Goal: Information Seeking & Learning: Learn about a topic

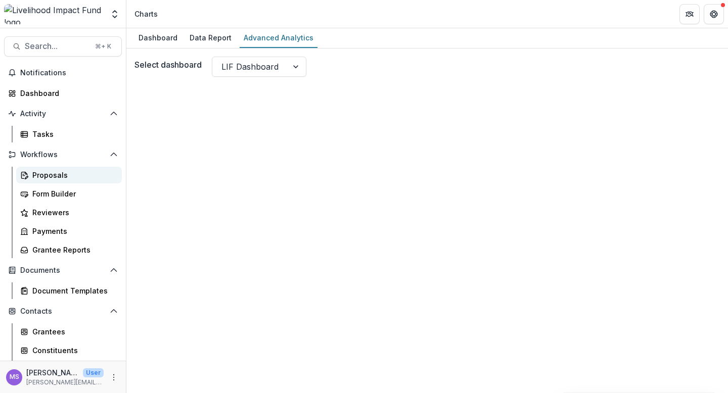
click at [53, 177] on div "Proposals" at bounding box center [72, 175] width 81 height 11
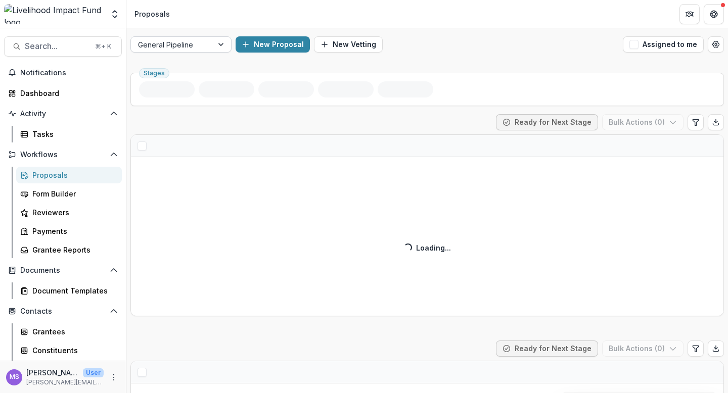
click at [219, 42] on div at bounding box center [222, 44] width 18 height 15
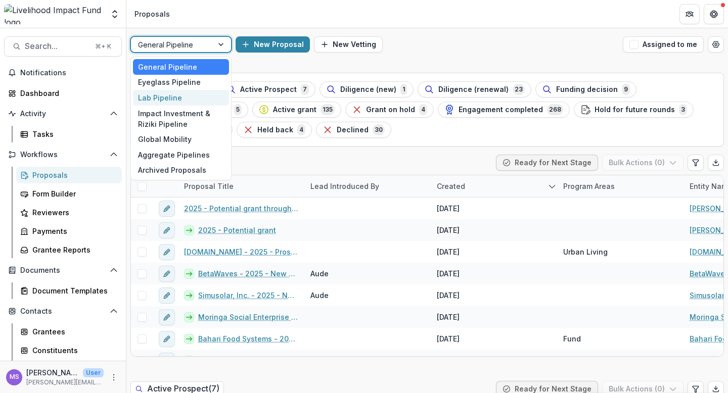
click at [179, 95] on div "Lab Pipeline" at bounding box center [181, 98] width 96 height 16
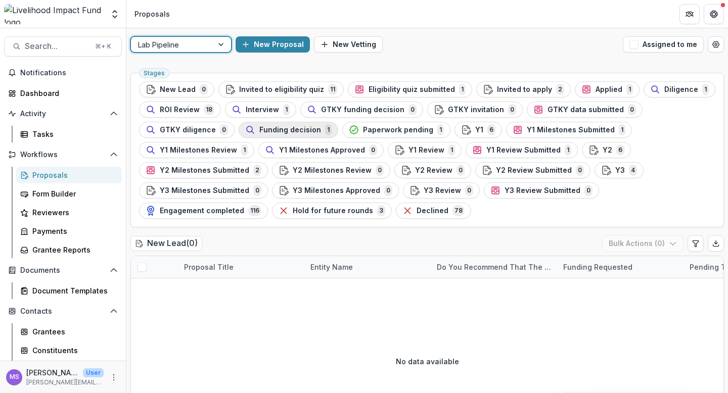
click at [294, 131] on span "Funding decision" at bounding box center [290, 130] width 62 height 9
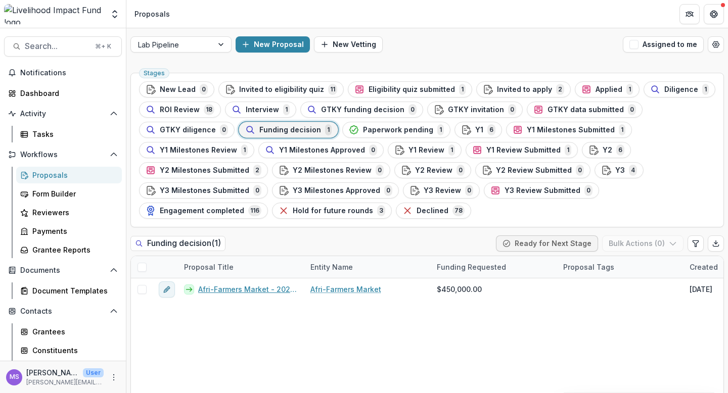
drag, startPoint x: 198, startPoint y: 290, endPoint x: 280, endPoint y: 318, distance: 86.7
click at [280, 318] on div "Afri-Farmers Market - 2025-27 Grant Afri-Farmers Market $450,000.00 [DATE] [DAT…" at bounding box center [723, 358] width 1185 height 159
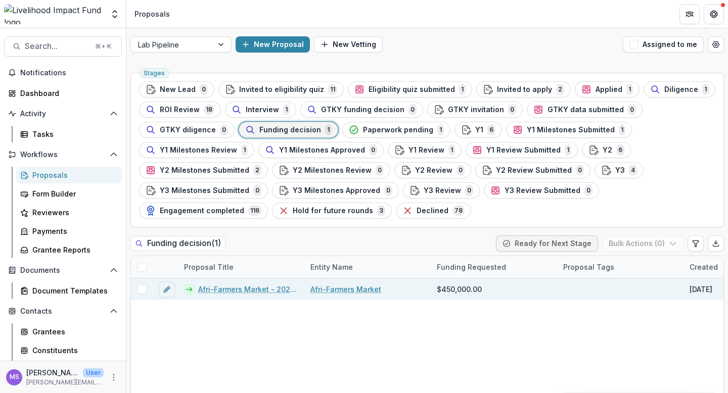
click at [261, 291] on link "Afri-Farmers Market - 2025-27 Grant" at bounding box center [248, 289] width 100 height 11
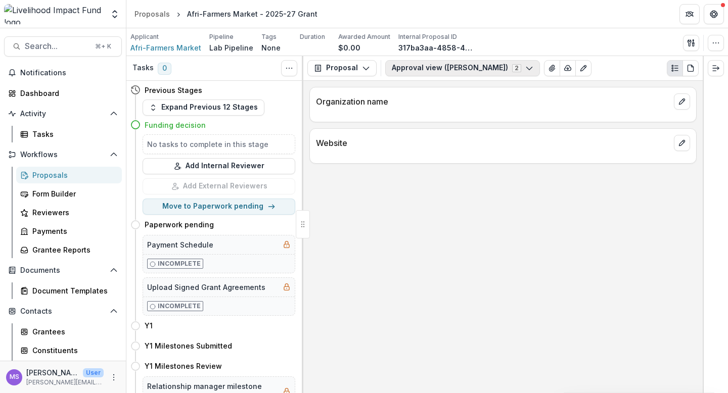
click at [525, 66] on icon "button" at bounding box center [529, 68] width 8 height 8
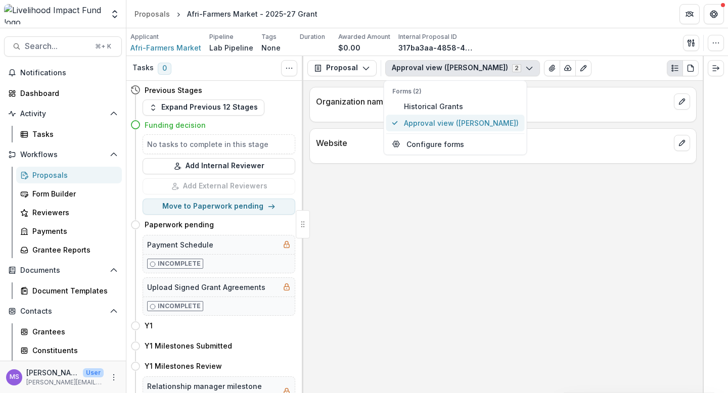
click at [446, 124] on span "Approval view ([PERSON_NAME])" at bounding box center [461, 123] width 115 height 11
click at [443, 123] on span "Approval view ([PERSON_NAME])" at bounding box center [461, 123] width 115 height 11
click at [448, 103] on span "Historical Grants" at bounding box center [461, 106] width 115 height 11
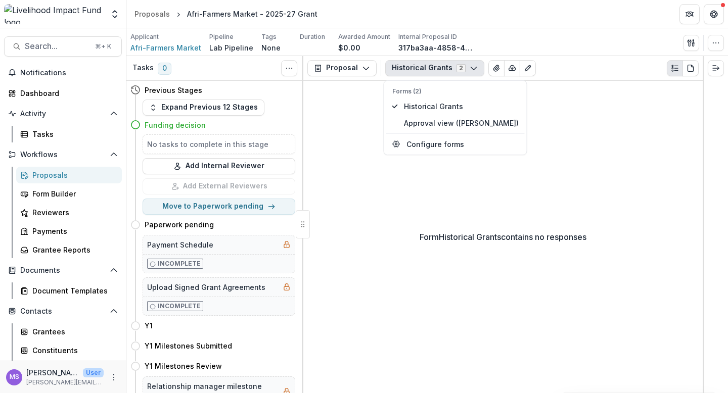
click at [368, 162] on div "Form Historical Grants contains no responses" at bounding box center [502, 237] width 399 height 312
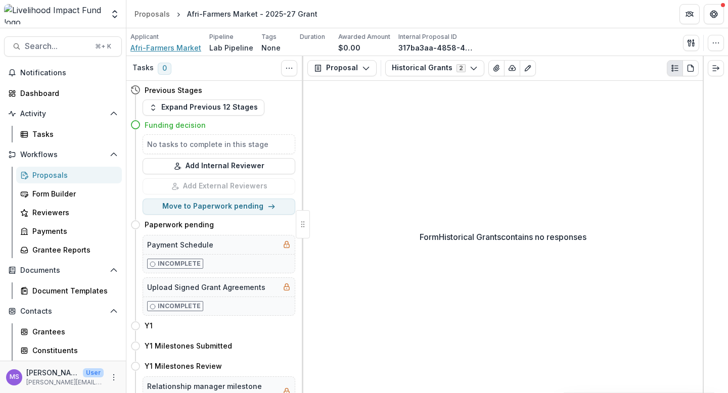
click at [159, 50] on span "Afri-Farmers Market" at bounding box center [165, 47] width 71 height 11
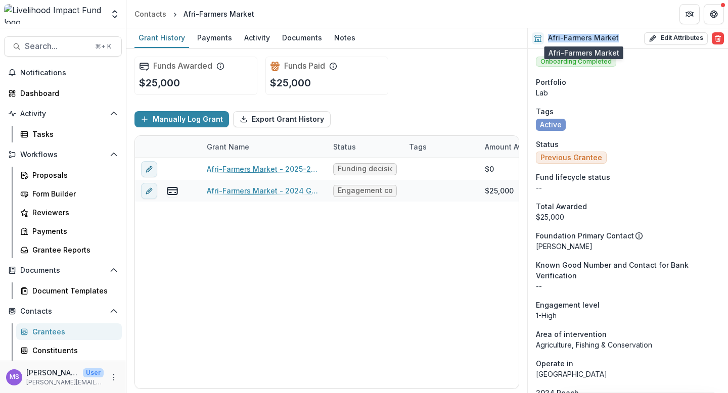
drag, startPoint x: 619, startPoint y: 37, endPoint x: 548, endPoint y: 38, distance: 71.8
click at [548, 38] on div "Afri-Farmers Market Edit Attributes Are you sure? This action will permanently …" at bounding box center [628, 38] width 200 height 20
copy h2 "Afri-Farmers Market"
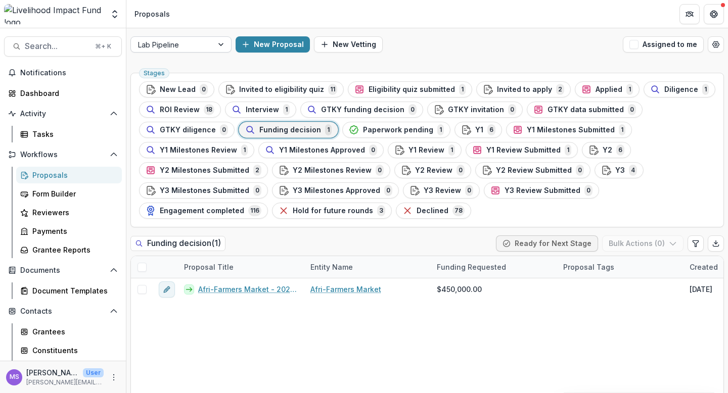
click at [216, 47] on div at bounding box center [222, 44] width 18 height 15
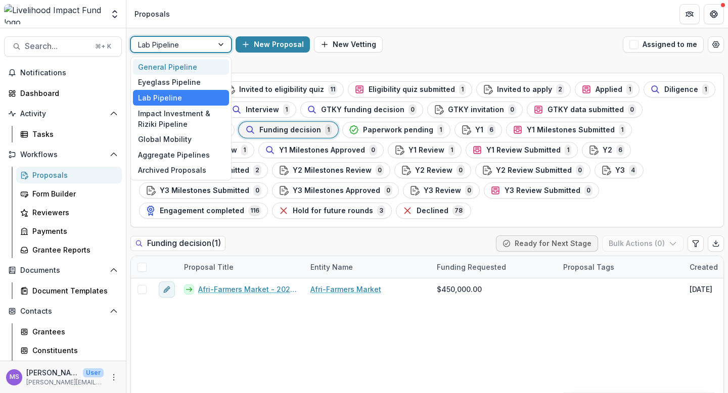
click at [179, 66] on div "General Pipeline" at bounding box center [181, 67] width 96 height 16
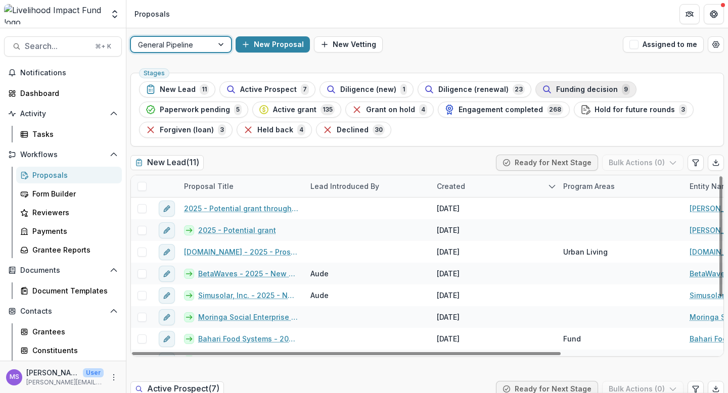
click at [584, 87] on span "Funding decision" at bounding box center [587, 89] width 62 height 9
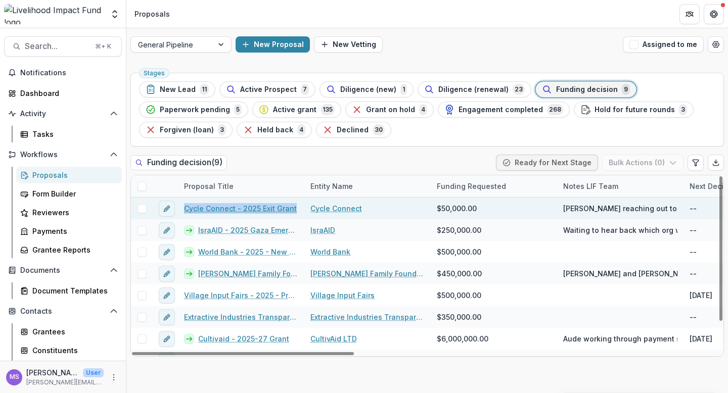
drag, startPoint x: 295, startPoint y: 208, endPoint x: 181, endPoint y: 212, distance: 113.8
click at [181, 212] on div "Cycle Connect - 2025 Exit Grant" at bounding box center [241, 209] width 126 height 22
copy link "Cycle Connect - 2025 Exit Grant"
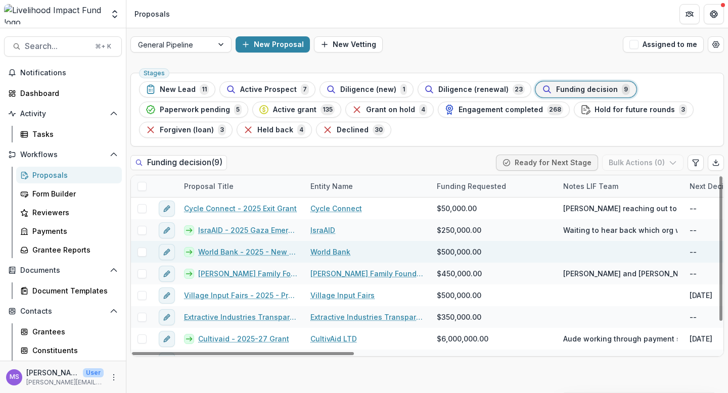
click at [214, 252] on link "World Bank - 2025 - New Lead" at bounding box center [248, 252] width 100 height 11
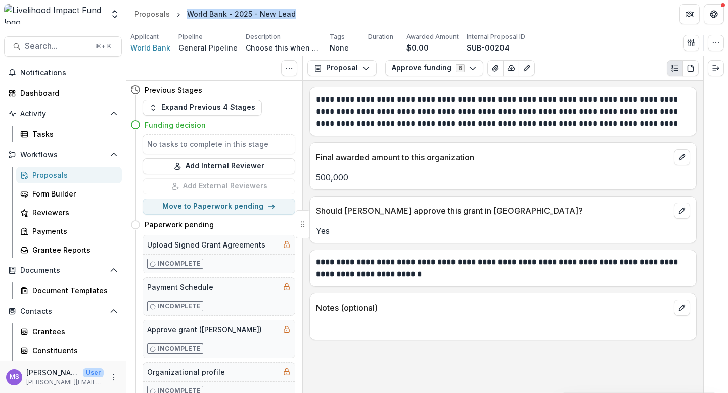
drag, startPoint x: 292, startPoint y: 14, endPoint x: 187, endPoint y: 14, distance: 105.2
click at [187, 14] on div "World Bank - 2025 - New Lead" at bounding box center [241, 14] width 117 height 15
click at [306, 14] on header "Proposals World Bank - 2025 - New Lead" at bounding box center [427, 14] width 602 height 28
click at [472, 67] on button "Approve funding 6" at bounding box center [434, 68] width 98 height 16
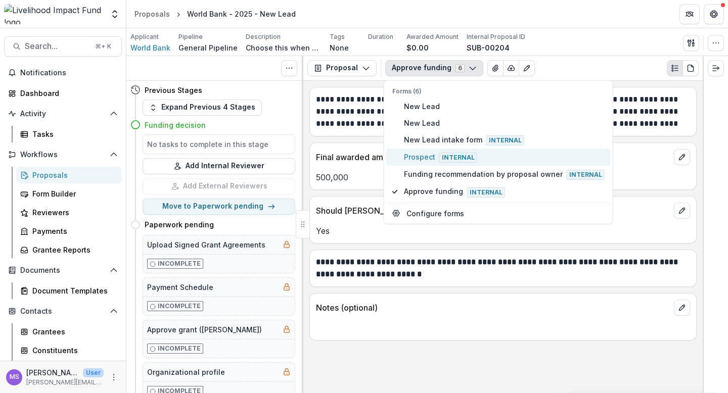
click at [435, 158] on span "Prospect Internal" at bounding box center [504, 157] width 201 height 11
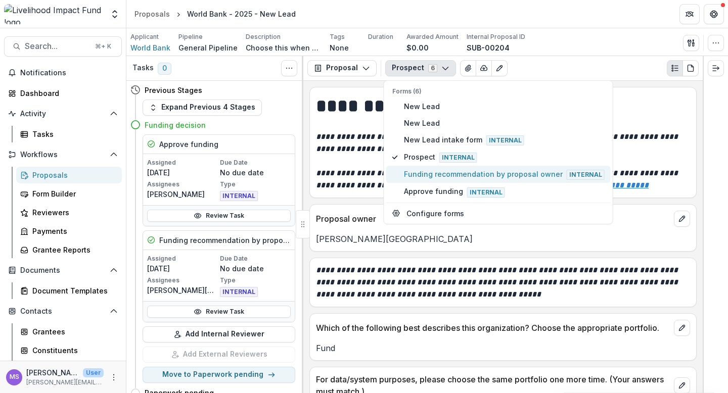
click at [432, 174] on span "Funding recommendation by proposal owner Internal" at bounding box center [504, 174] width 201 height 11
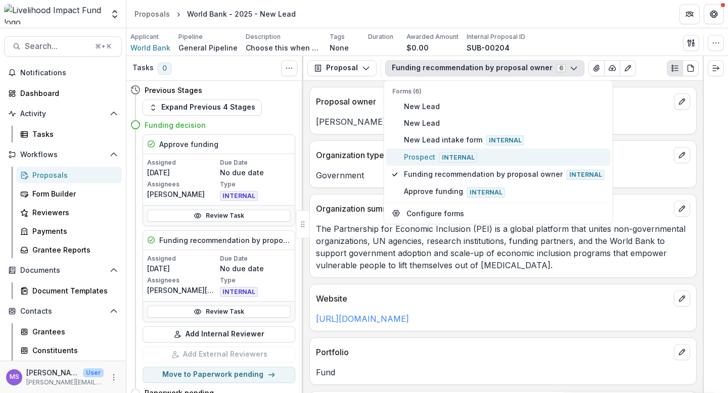
click at [431, 153] on span "Prospect Internal" at bounding box center [504, 157] width 201 height 11
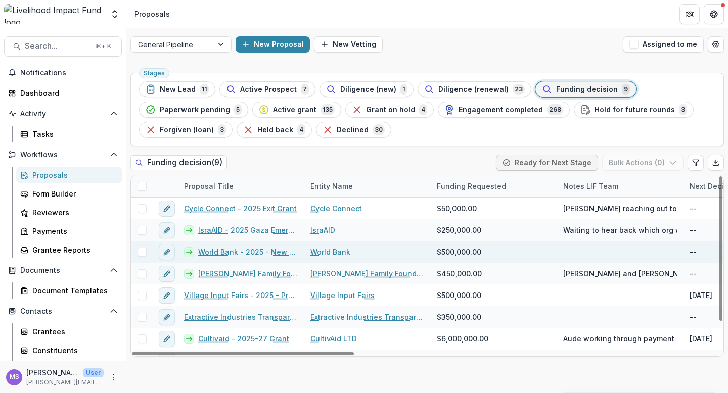
click at [226, 251] on link "World Bank - 2025 - New Lead" at bounding box center [248, 252] width 100 height 11
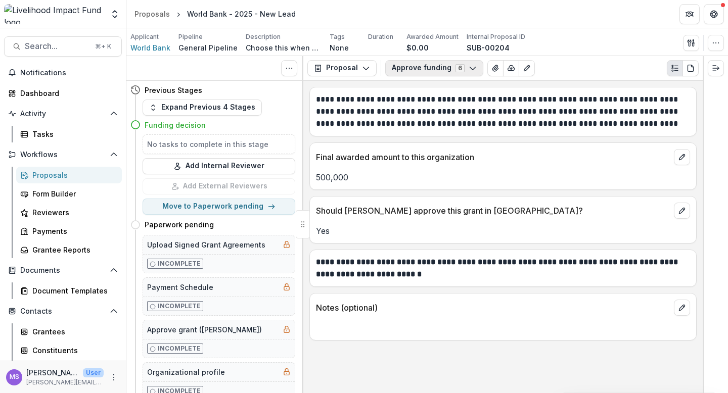
click at [472, 66] on icon "button" at bounding box center [473, 68] width 8 height 8
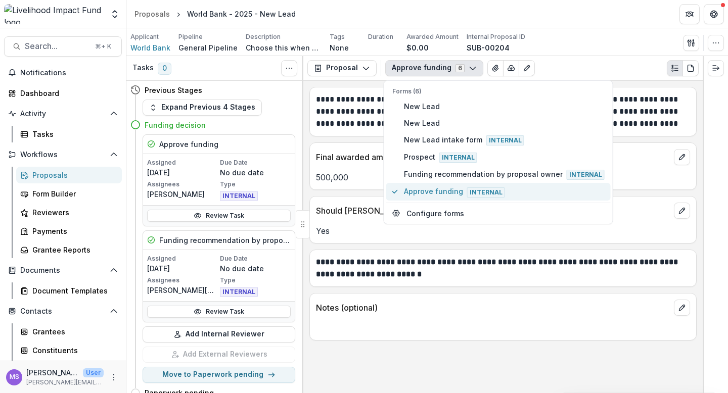
click at [426, 194] on span "Approve funding Internal" at bounding box center [504, 191] width 201 height 11
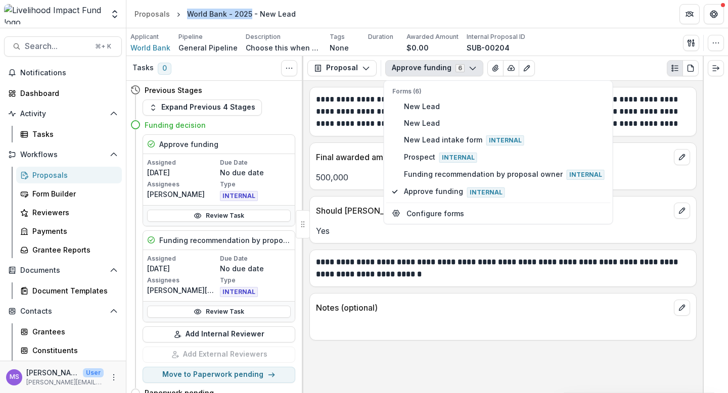
drag, startPoint x: 185, startPoint y: 16, endPoint x: 249, endPoint y: 17, distance: 63.7
click at [249, 17] on div "World Bank - 2025 - New Lead" at bounding box center [241, 14] width 109 height 11
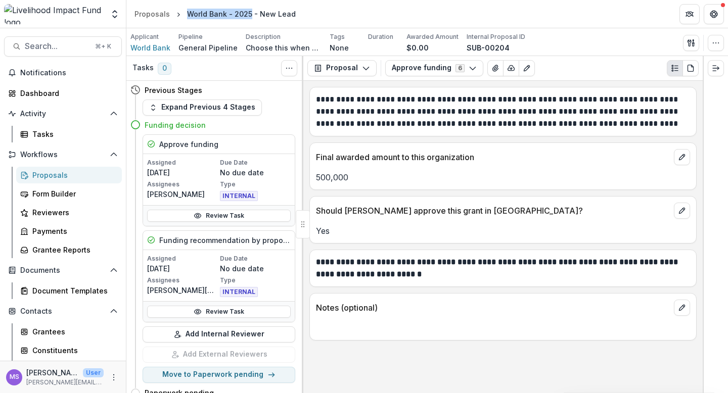
copy div "World Bank - 2025"
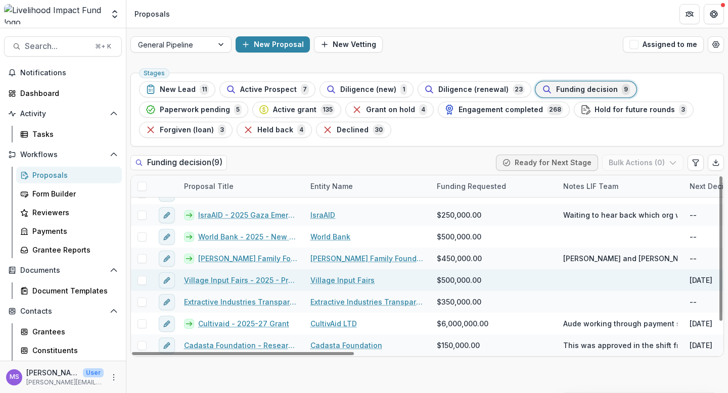
scroll to position [15, 0]
click at [239, 280] on link "Village Input Fairs - 2025 - Prospect" at bounding box center [241, 281] width 114 height 11
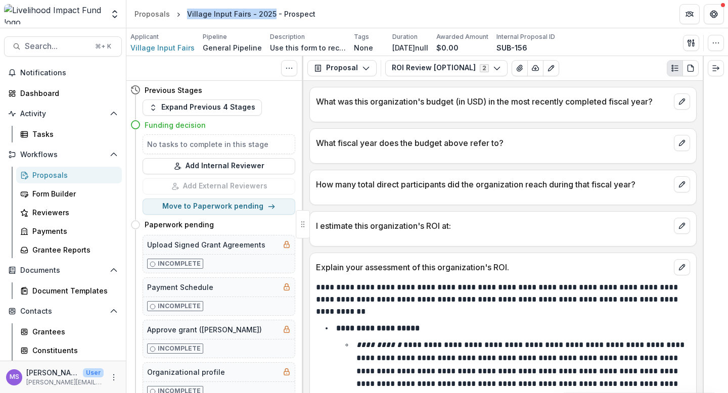
drag, startPoint x: 187, startPoint y: 14, endPoint x: 270, endPoint y: 15, distance: 83.4
click at [270, 15] on div "Village Input Fairs - 2025 - Prospect" at bounding box center [251, 14] width 128 height 11
copy div "Village Input Fairs - 2025"
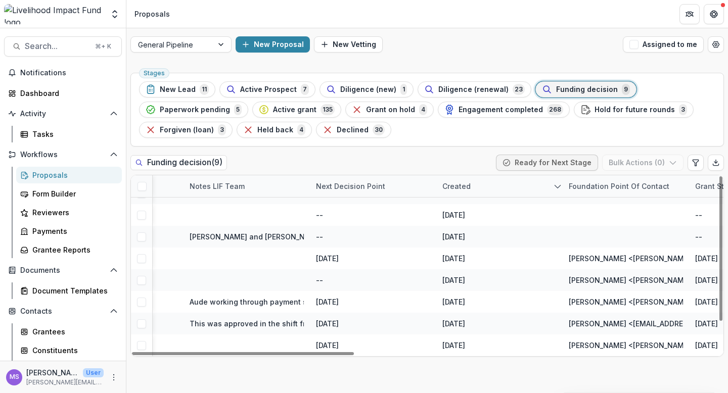
scroll to position [37, 0]
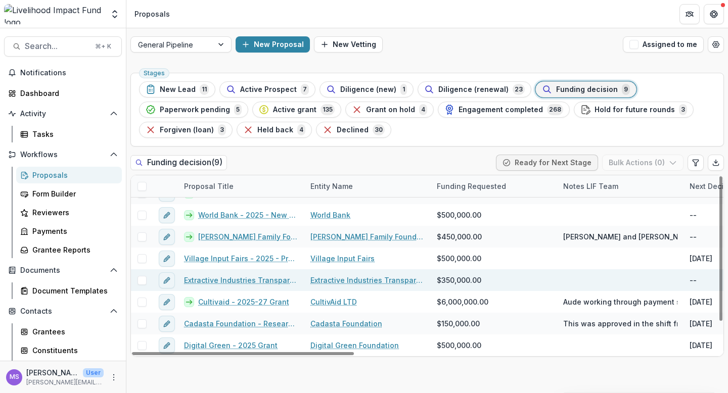
click at [252, 282] on link "Extractive Industries Transparency Initiative (EITI) - 2025 - Prospect" at bounding box center [241, 280] width 114 height 11
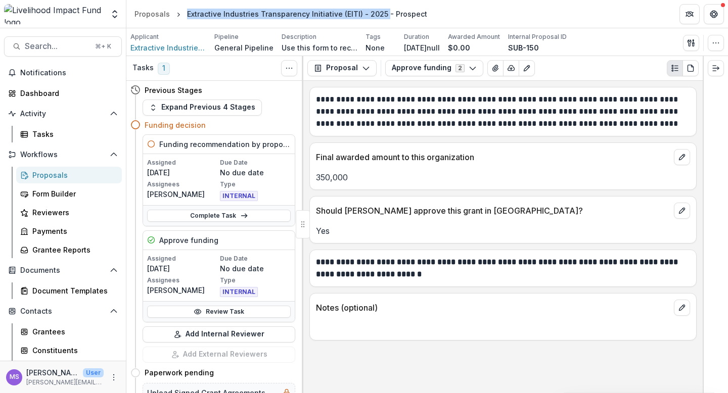
drag, startPoint x: 186, startPoint y: 14, endPoint x: 379, endPoint y: 14, distance: 193.1
click at [379, 14] on div "Extractive Industries Transparency Initiative (EITI) - 2025 - Prospect" at bounding box center [307, 14] width 240 height 11
copy div "Extractive Industries Transparency Initiative (EITI) - 2025"
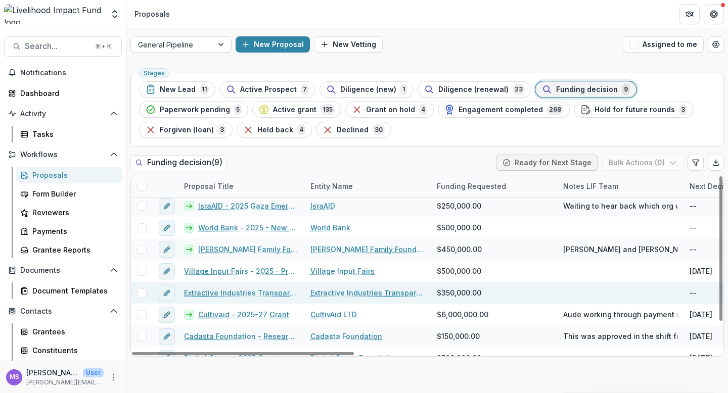
scroll to position [37, 0]
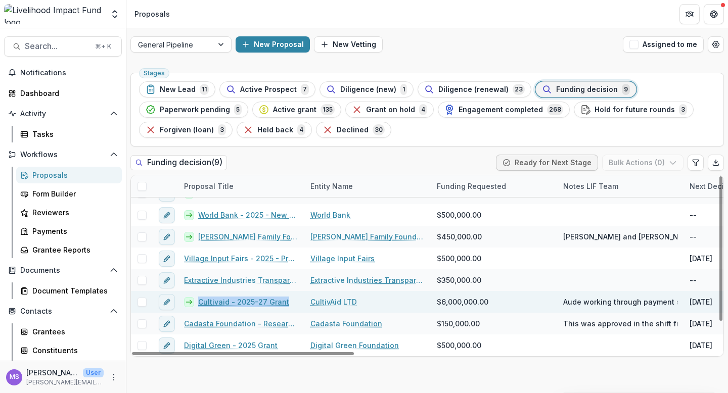
drag, startPoint x: 290, startPoint y: 301, endPoint x: 199, endPoint y: 299, distance: 90.5
click at [199, 299] on div "Cultivaid - 2025-27 Grant" at bounding box center [241, 302] width 126 height 22
copy link "Cultivaid - 2025-27 Grant"
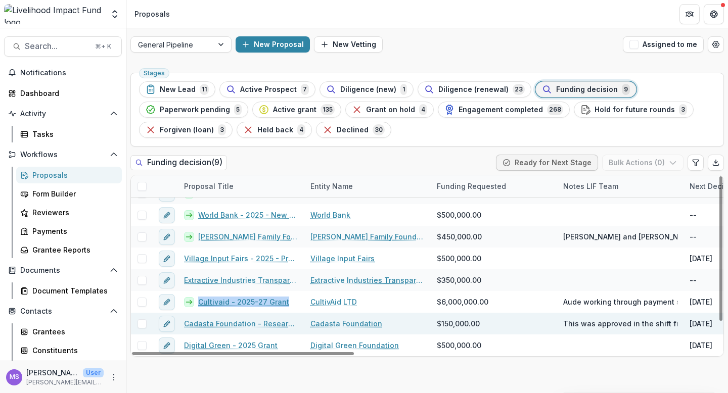
click at [226, 327] on link "Cadasta Foundation - Research Project Land Ownership [GEOGRAPHIC_DATA]" at bounding box center [241, 324] width 114 height 11
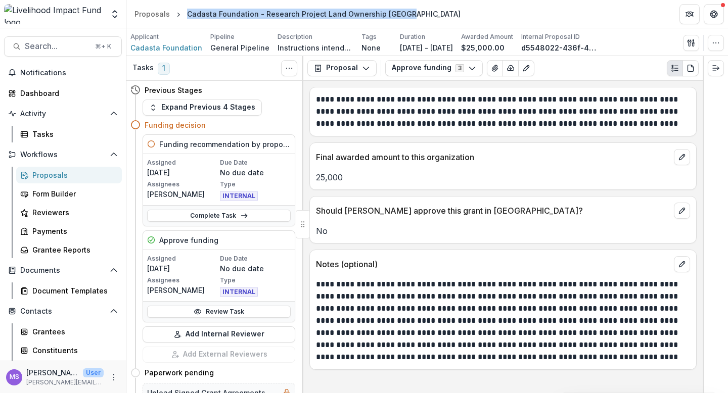
drag, startPoint x: 186, startPoint y: 14, endPoint x: 410, endPoint y: 14, distance: 224.0
click at [410, 14] on header "Proposals Cadasta Foundation - Research Project Land Ownership [GEOGRAPHIC_DATA]" at bounding box center [427, 14] width 602 height 28
copy div "Cadasta Foundation - Research Project Land Ownership [GEOGRAPHIC_DATA]"
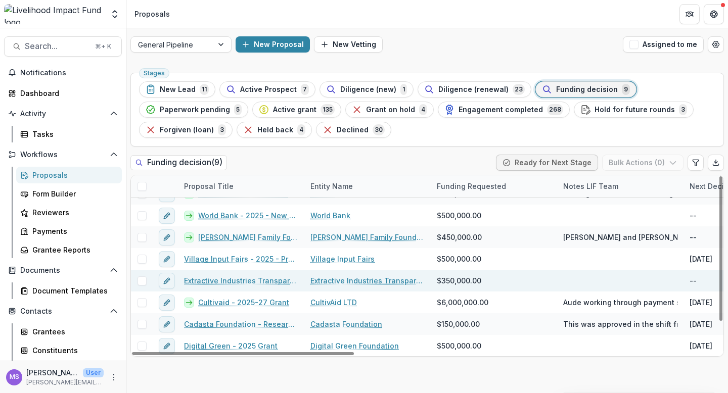
scroll to position [37, 0]
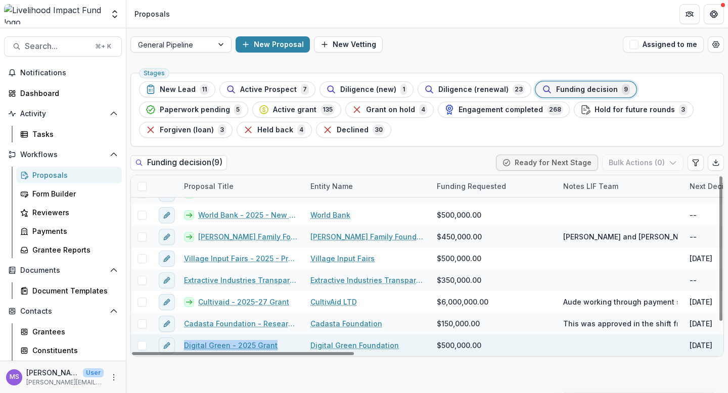
drag, startPoint x: 277, startPoint y: 346, endPoint x: 184, endPoint y: 346, distance: 93.5
click at [184, 346] on div "Digital Green - 2025 Grant" at bounding box center [241, 346] width 126 height 22
copy link "Digital Green - 2025 Grant"
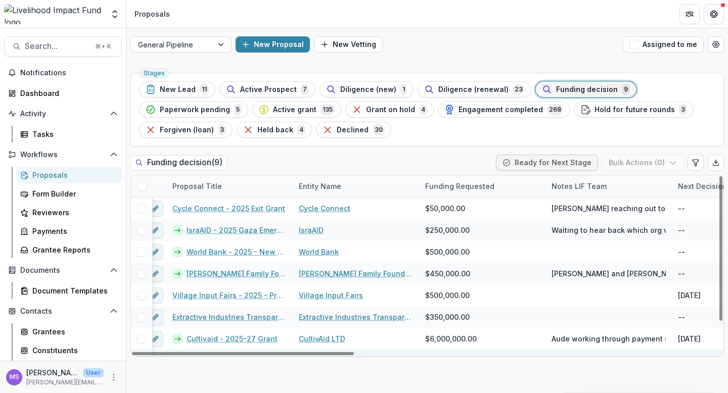
scroll to position [0, 0]
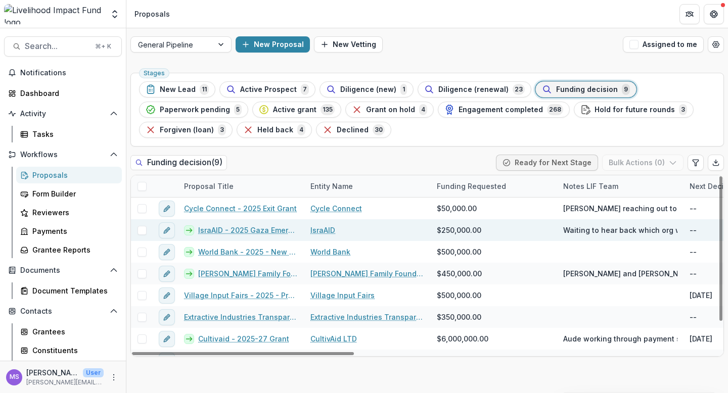
click at [259, 234] on link "IsraAID - 2025 Gaza Emergency Nutrition initiative" at bounding box center [248, 230] width 100 height 11
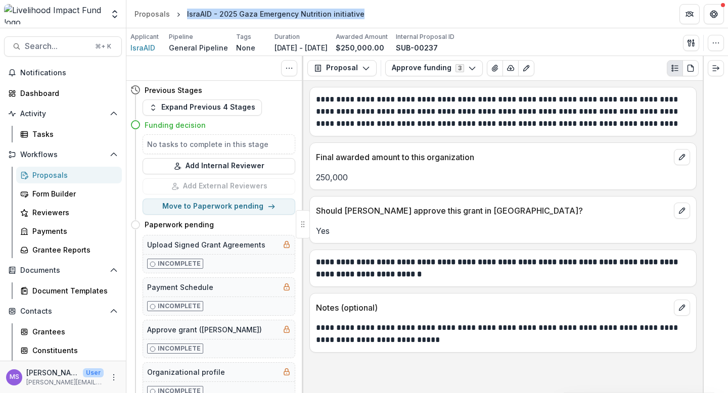
drag, startPoint x: 360, startPoint y: 16, endPoint x: 185, endPoint y: 15, distance: 175.4
click at [185, 15] on header "Proposals IsraAID - 2025 Gaza Emergency Nutrition initiative" at bounding box center [427, 14] width 602 height 28
copy div "IsraAID - 2025 Gaza Emergency Nutrition initiative"
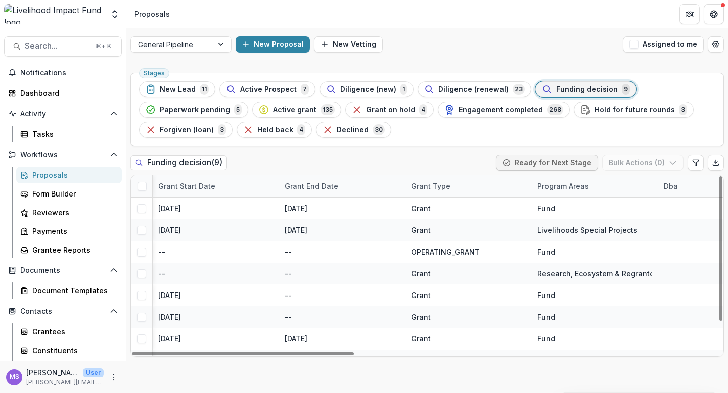
scroll to position [0, 971]
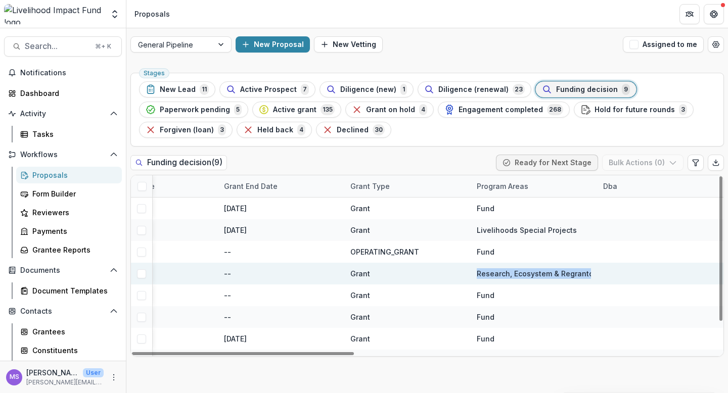
drag, startPoint x: 595, startPoint y: 272, endPoint x: 470, endPoint y: 271, distance: 124.4
click at [471, 271] on div "Research, Ecosystem & Regrantors" at bounding box center [534, 274] width 126 height 22
copy div "Research, Ecosystem & Regrantors"
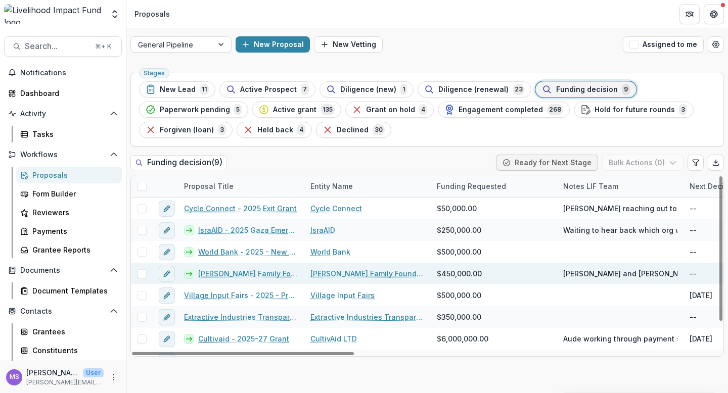
click at [243, 270] on link "[PERSON_NAME] Family Foundation - SII Great Lakes & [GEOGRAPHIC_DATA] 2025-27" at bounding box center [248, 273] width 100 height 11
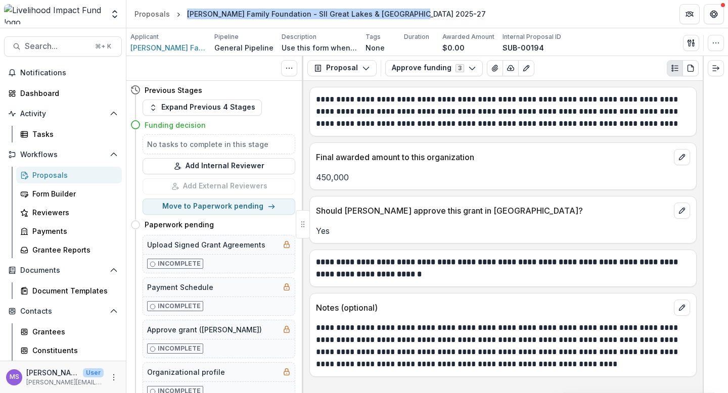
drag, startPoint x: 405, startPoint y: 13, endPoint x: 187, endPoint y: 13, distance: 218.4
click at [187, 13] on div "[PERSON_NAME] Family Foundation - SII Great Lakes & [GEOGRAPHIC_DATA] 2025-27" at bounding box center [336, 14] width 307 height 15
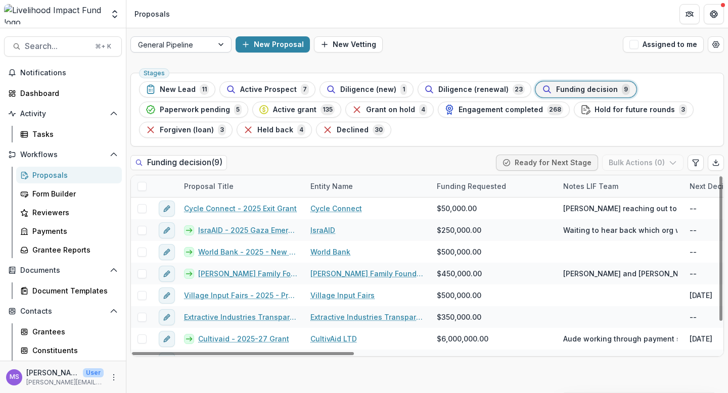
click at [218, 40] on div at bounding box center [222, 44] width 18 height 15
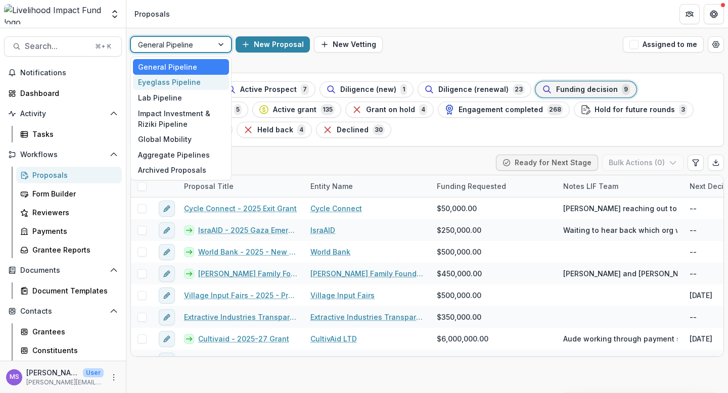
click at [171, 78] on div "Eyeglass Pipeline" at bounding box center [181, 83] width 96 height 16
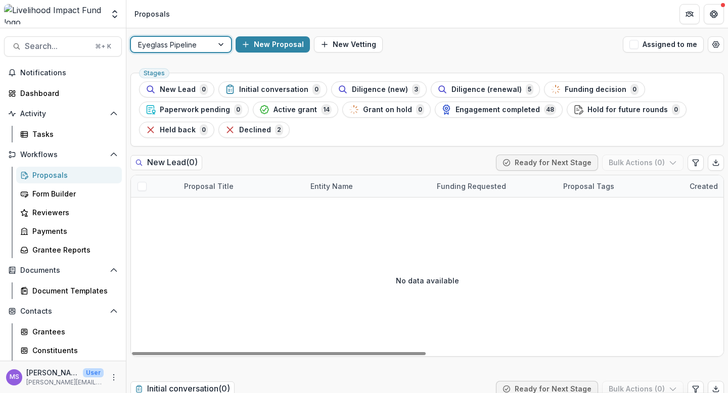
click at [222, 44] on div at bounding box center [222, 44] width 18 height 15
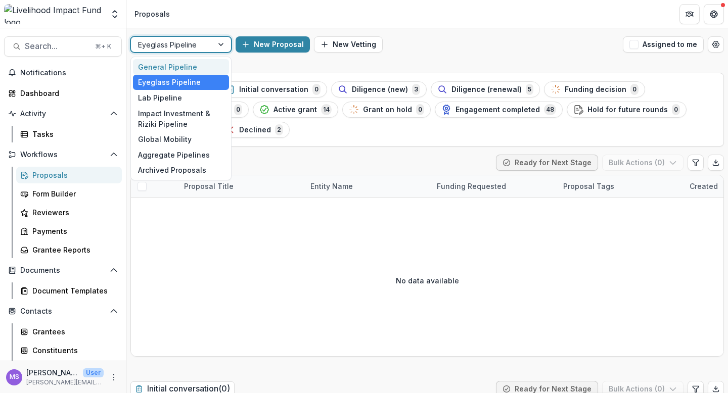
click at [167, 64] on div "General Pipeline" at bounding box center [181, 67] width 96 height 16
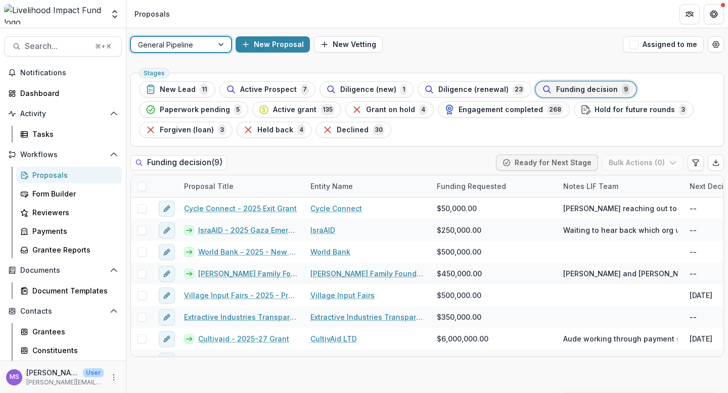
click at [219, 44] on div at bounding box center [222, 44] width 18 height 15
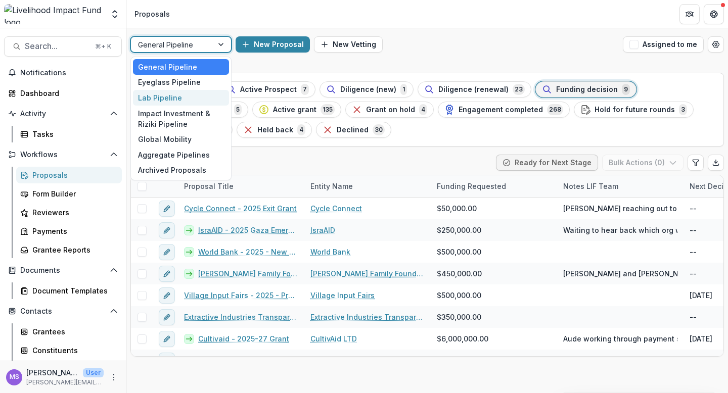
click at [169, 97] on div "Lab Pipeline" at bounding box center [181, 98] width 96 height 16
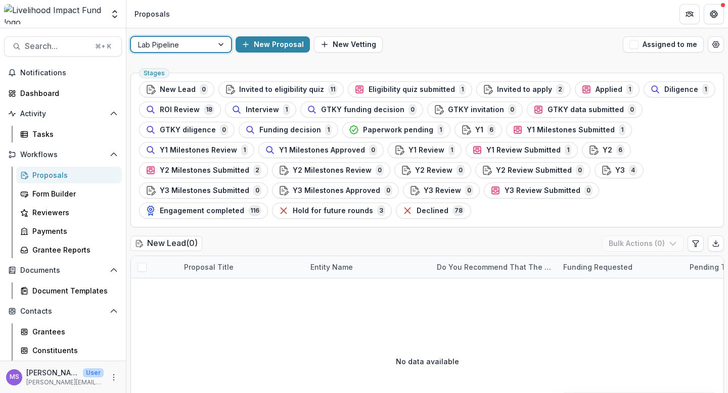
click at [222, 44] on div at bounding box center [222, 44] width 18 height 15
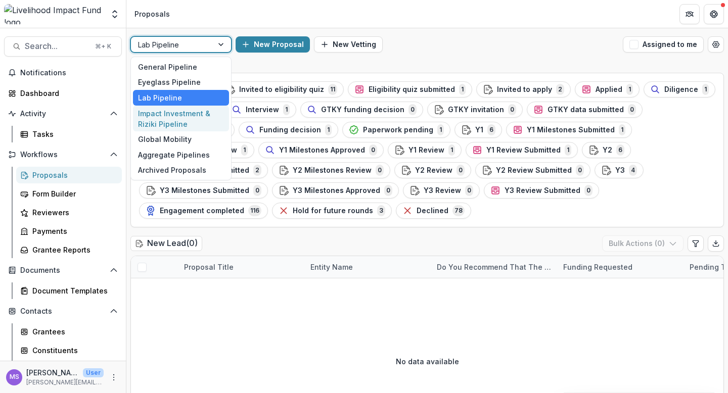
click at [162, 121] on div "Impact Investment & Riziki Pipeline" at bounding box center [181, 119] width 96 height 26
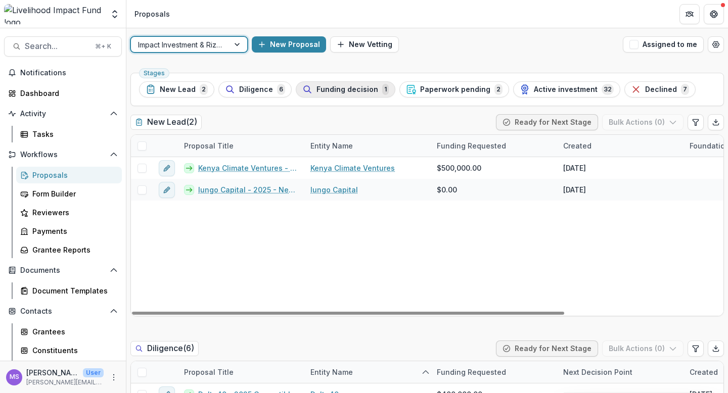
click at [334, 91] on span "Funding decision" at bounding box center [347, 89] width 62 height 9
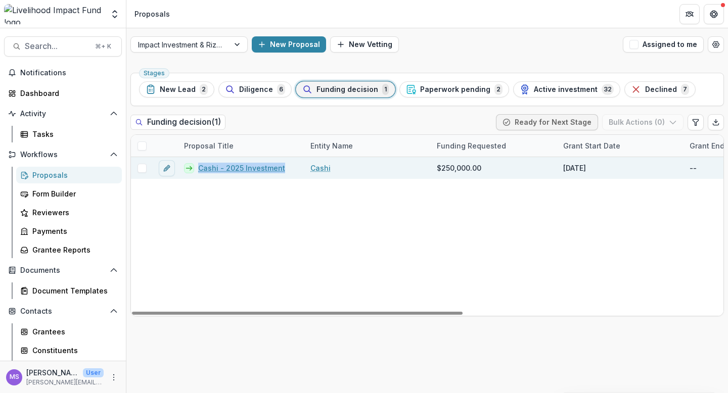
drag, startPoint x: 287, startPoint y: 168, endPoint x: 198, endPoint y: 167, distance: 89.5
click at [198, 167] on div "Cashi - 2025 Investment" at bounding box center [241, 168] width 126 height 22
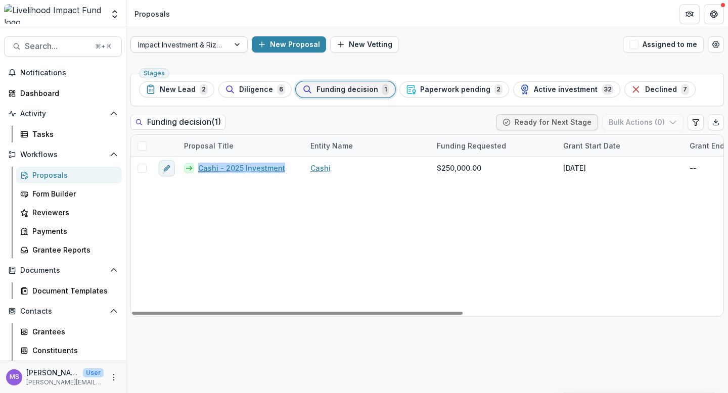
click at [238, 43] on div at bounding box center [238, 44] width 18 height 15
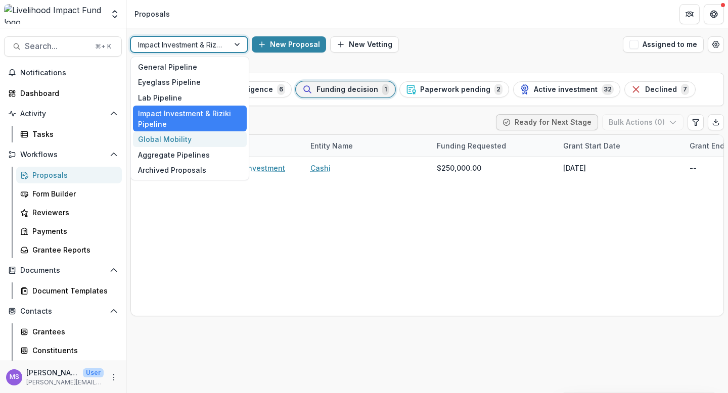
click at [165, 142] on div "Global Mobility" at bounding box center [190, 139] width 114 height 16
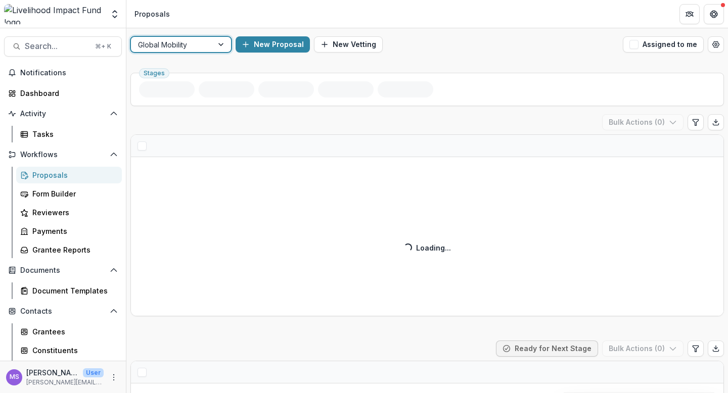
click at [218, 42] on div at bounding box center [222, 44] width 18 height 15
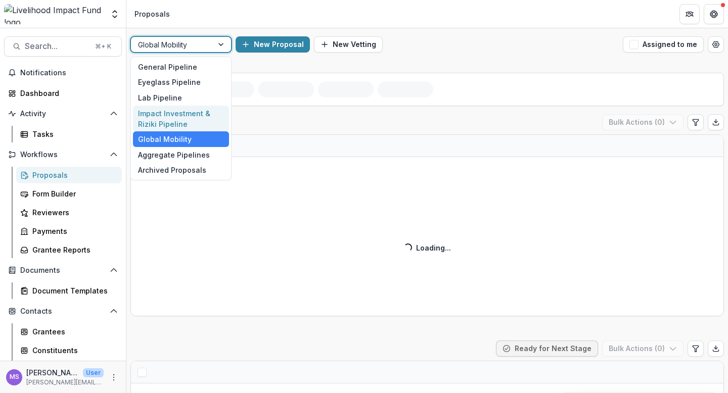
click at [179, 114] on div "Impact Investment & Riziki Pipeline" at bounding box center [181, 119] width 96 height 26
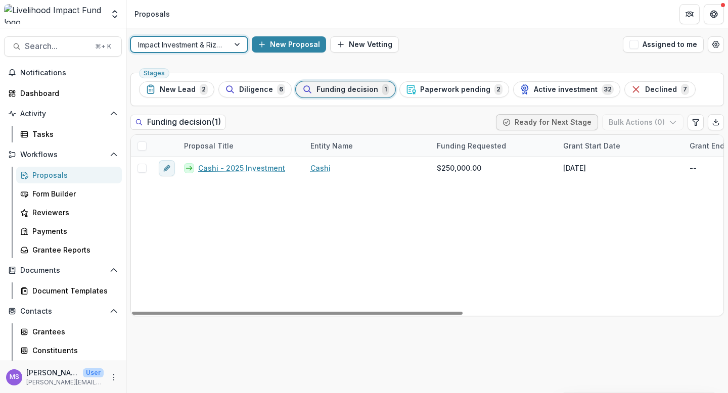
click at [240, 45] on div at bounding box center [238, 44] width 18 height 15
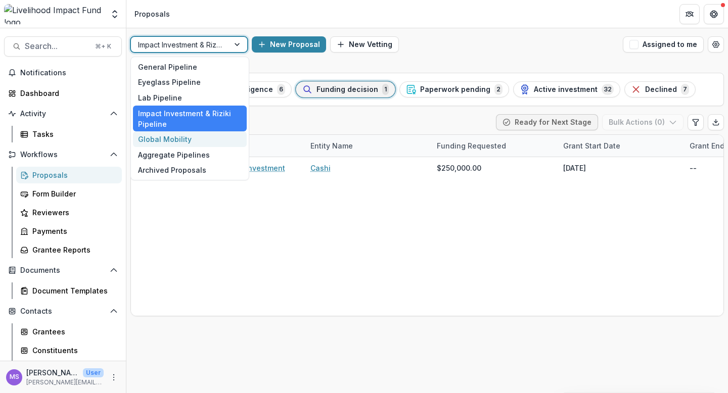
click at [180, 140] on div "Global Mobility" at bounding box center [190, 139] width 114 height 16
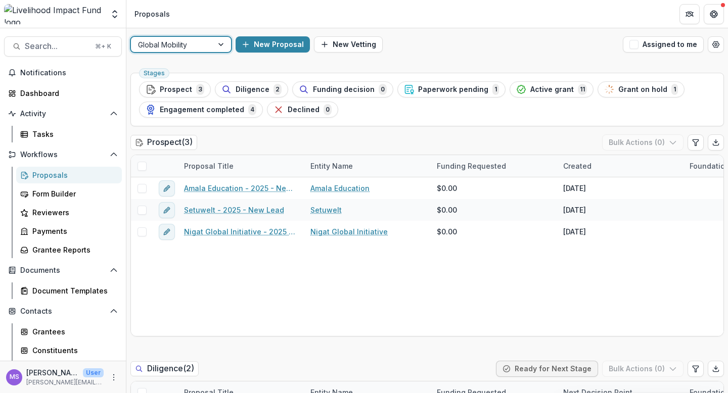
click at [219, 43] on div at bounding box center [222, 44] width 18 height 15
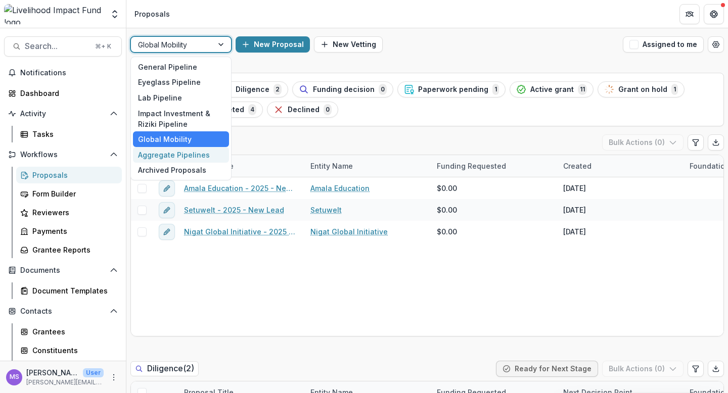
click at [173, 155] on div "Aggregate Pipelines" at bounding box center [181, 155] width 96 height 16
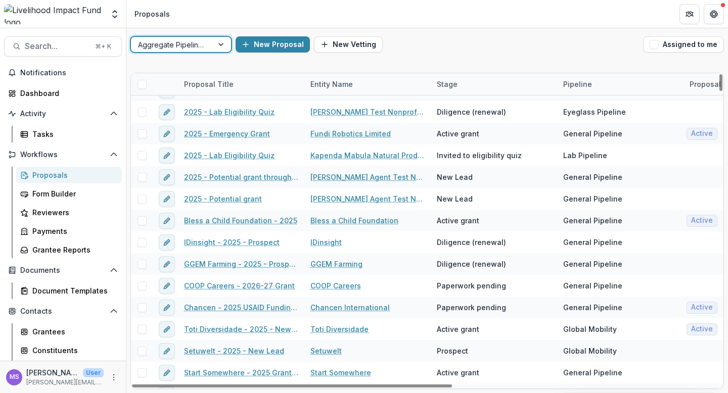
scroll to position [371, 0]
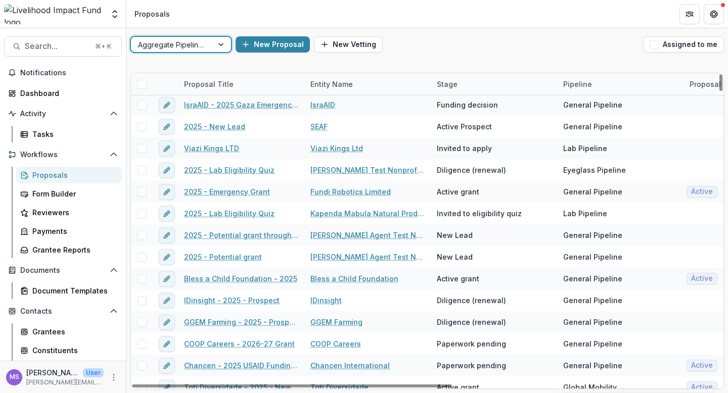
click at [221, 42] on div at bounding box center [222, 44] width 18 height 15
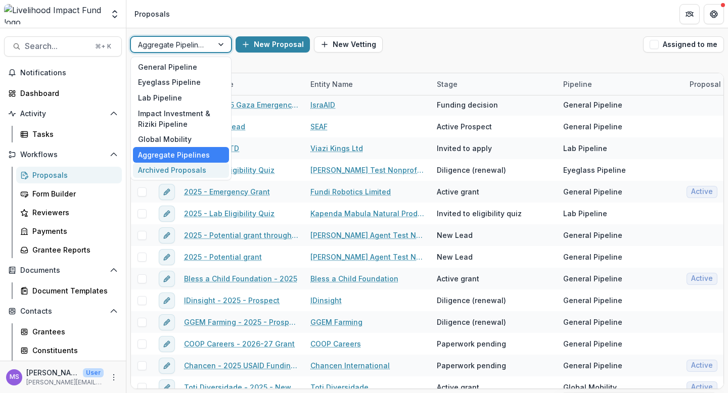
click at [183, 172] on div "Archived Proposals" at bounding box center [181, 171] width 96 height 16
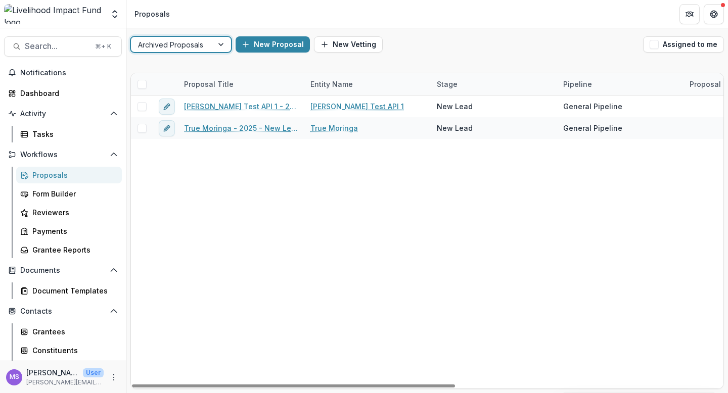
click at [218, 43] on div at bounding box center [222, 44] width 18 height 15
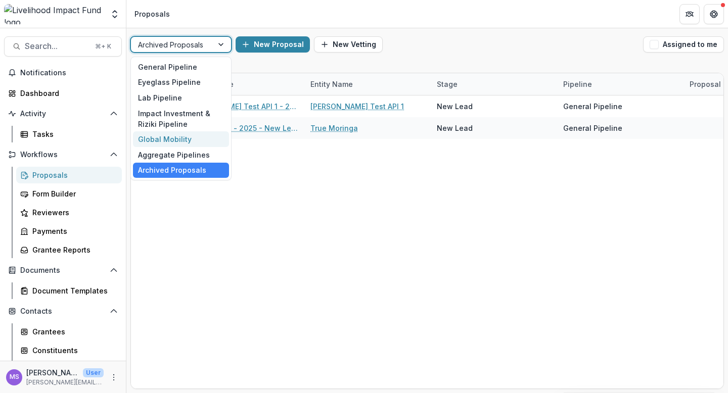
click at [176, 139] on div "Global Mobility" at bounding box center [181, 139] width 96 height 16
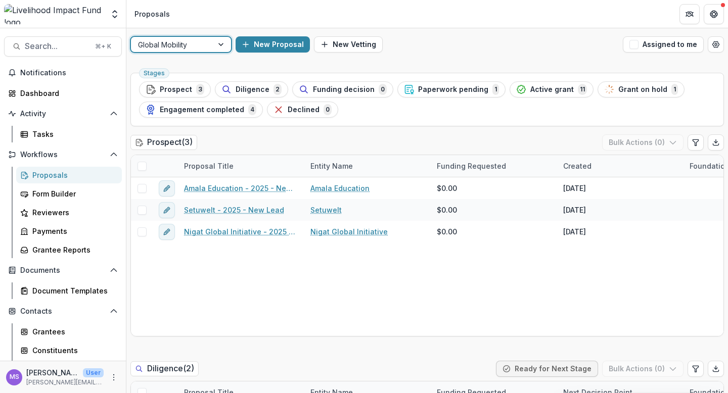
click at [221, 40] on div at bounding box center [222, 44] width 18 height 15
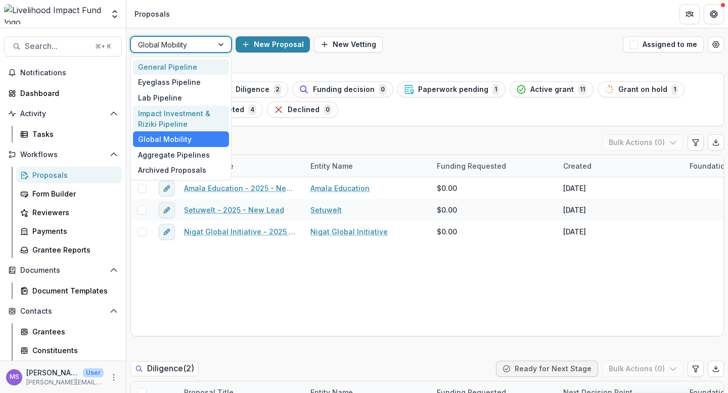
click at [179, 122] on div "Impact Investment & Riziki Pipeline" at bounding box center [181, 119] width 96 height 26
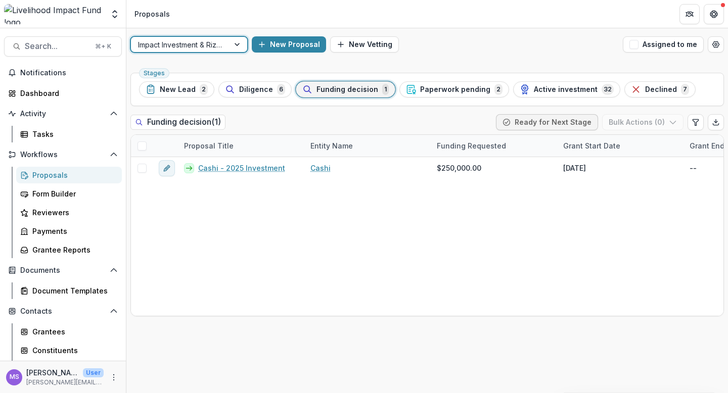
click at [238, 44] on div at bounding box center [238, 44] width 18 height 15
